Goal: Transaction & Acquisition: Purchase product/service

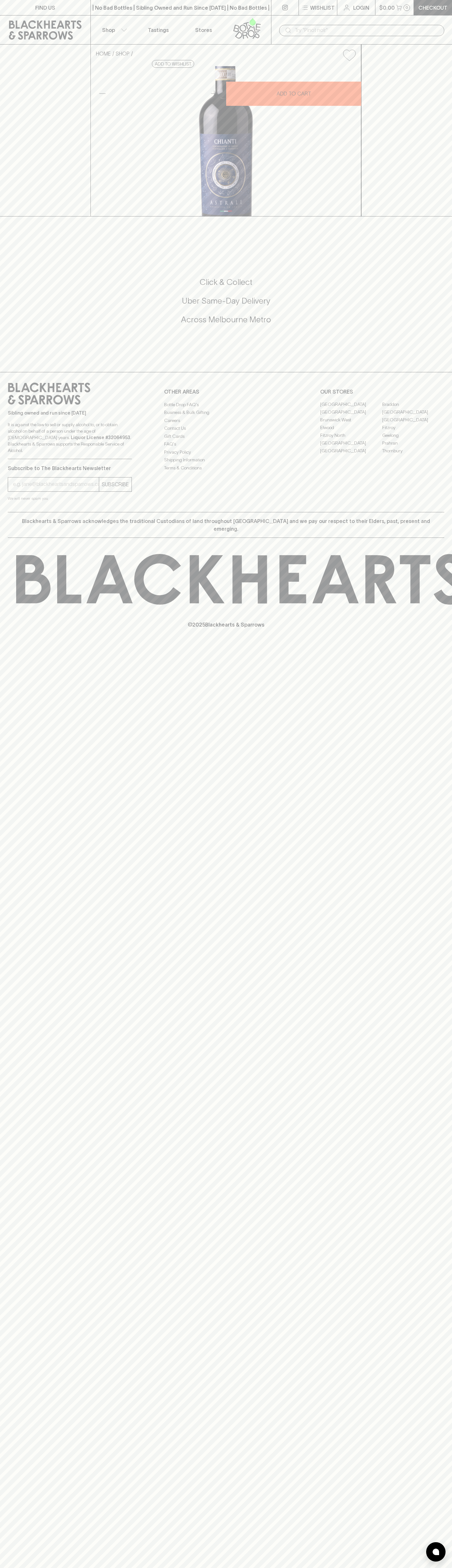
click at [429, 1567] on html "FIND US | No Bad Bottles | Sibling Owned and Run Since [DATE] | No Bad Bottles …" at bounding box center [226, 784] width 452 height 1568
click at [263, 1567] on html "FIND US | No Bad Bottles | Sibling Owned and Run Since [DATE] | No Bad Bottles …" at bounding box center [226, 784] width 452 height 1568
click at [17, 1190] on div "FIND US | No Bad Bottles | Sibling Owned and Run Since [DATE] | No Bad Bottles …" at bounding box center [226, 784] width 452 height 1568
